Goal: Task Accomplishment & Management: Manage account settings

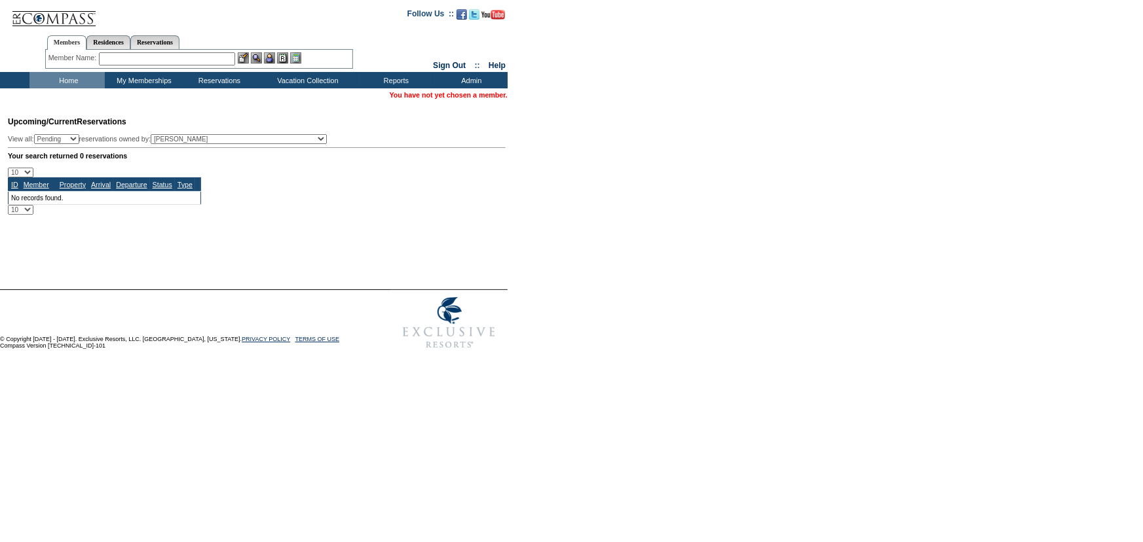
click at [213, 54] on input "text" at bounding box center [167, 58] width 136 height 13
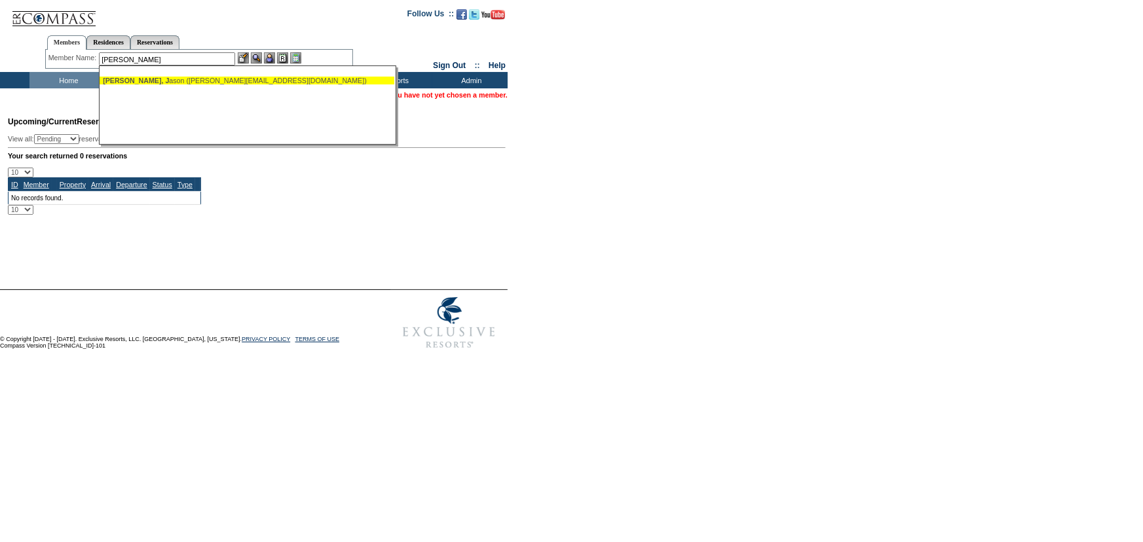
click at [223, 84] on ul "[PERSON_NAME], [PERSON_NAME] ([PERSON_NAME][EMAIL_ADDRESS][DOMAIN_NAME])" at bounding box center [247, 80] width 295 height 14
click at [273, 83] on div "[PERSON_NAME], [PERSON_NAME] ([PERSON_NAME][EMAIL_ADDRESS][DOMAIN_NAME])" at bounding box center [247, 81] width 288 height 8
type input "[PERSON_NAME] ([PERSON_NAME][EMAIL_ADDRESS][DOMAIN_NAME])"
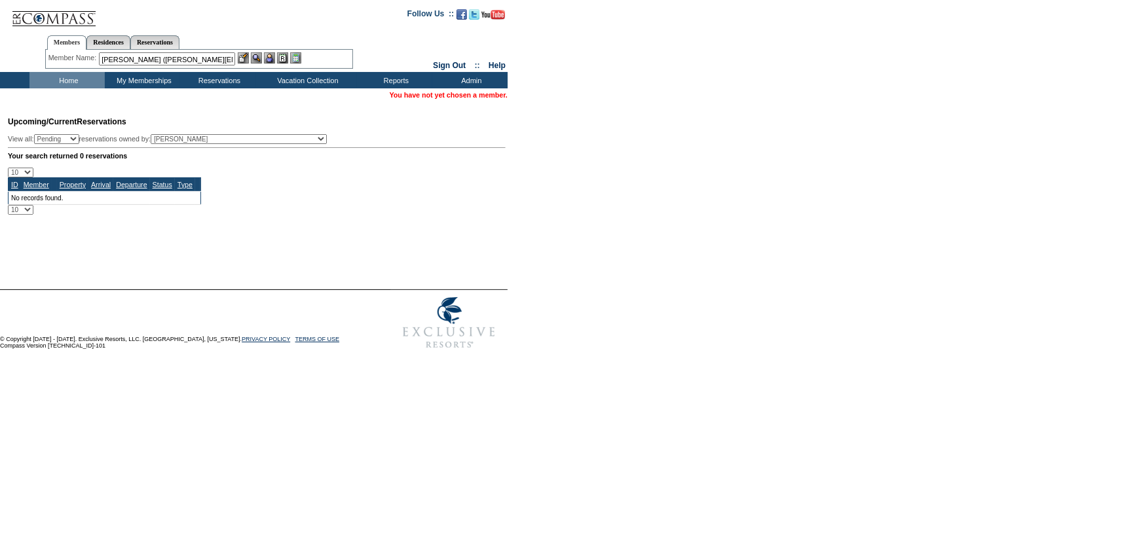
click at [267, 57] on div at bounding box center [270, 57] width 64 height 11
click at [271, 56] on img at bounding box center [269, 57] width 11 height 11
click at [262, 56] on img at bounding box center [256, 57] width 11 height 11
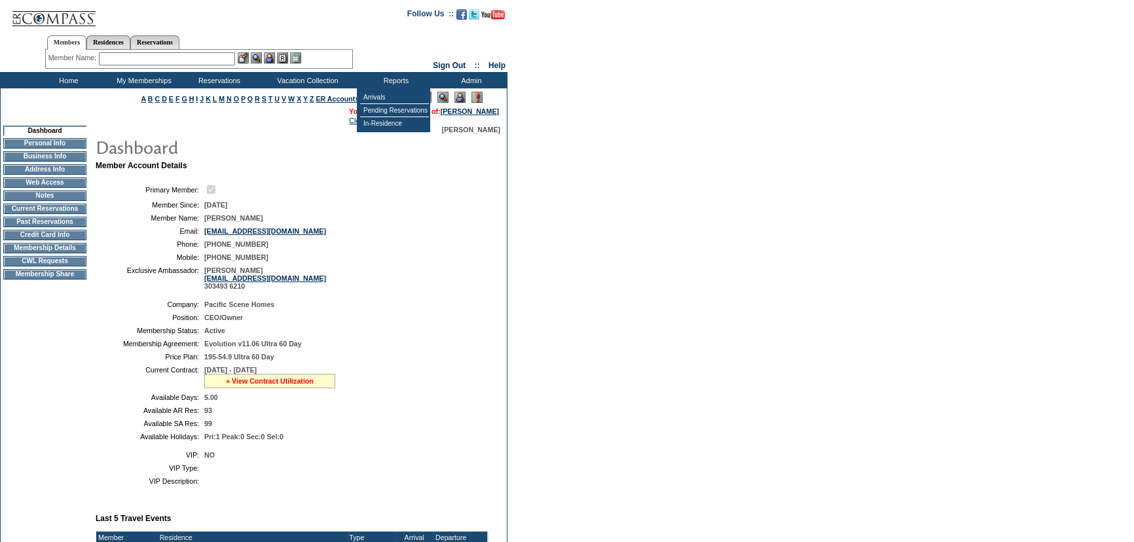
click at [275, 385] on link "» View Contract Utilization" at bounding box center [270, 381] width 88 height 8
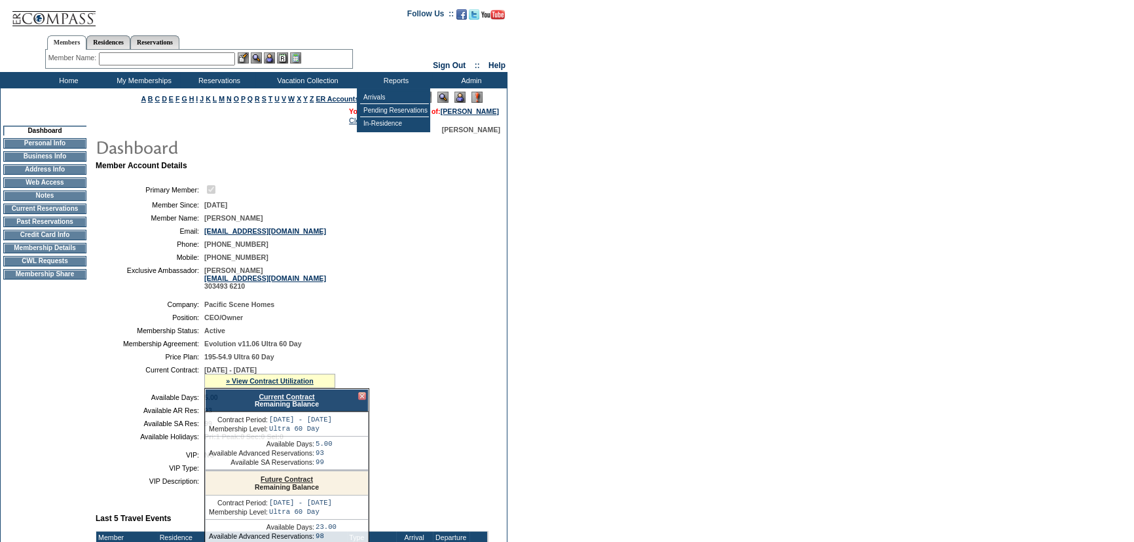
click at [293, 406] on div "Current Contract Remaining Balance" at bounding box center [287, 400] width 164 height 23
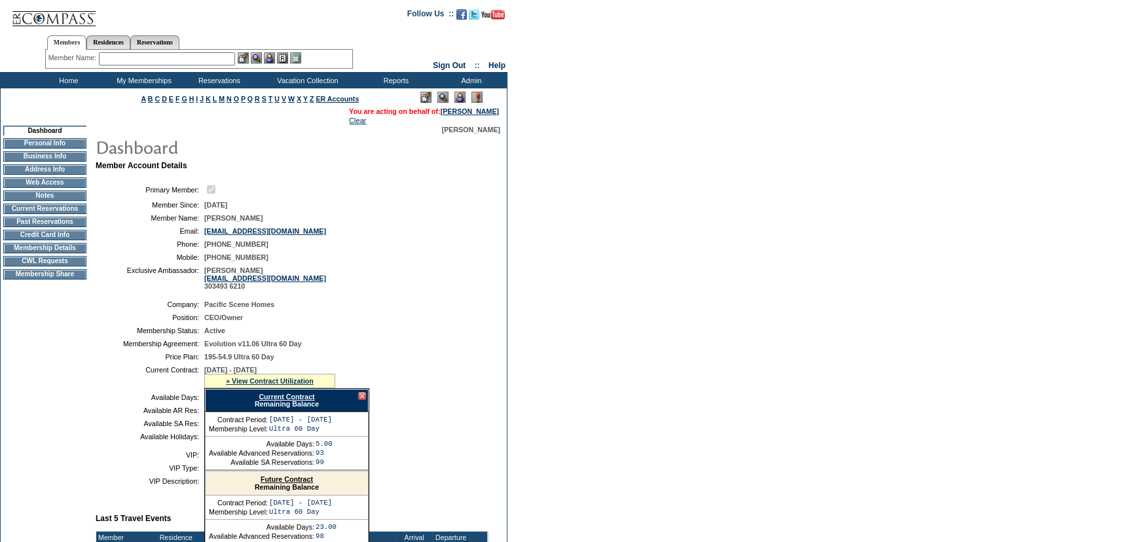
click at [290, 400] on link "Current Contract" at bounding box center [287, 397] width 56 height 8
